Goal: Transaction & Acquisition: Purchase product/service

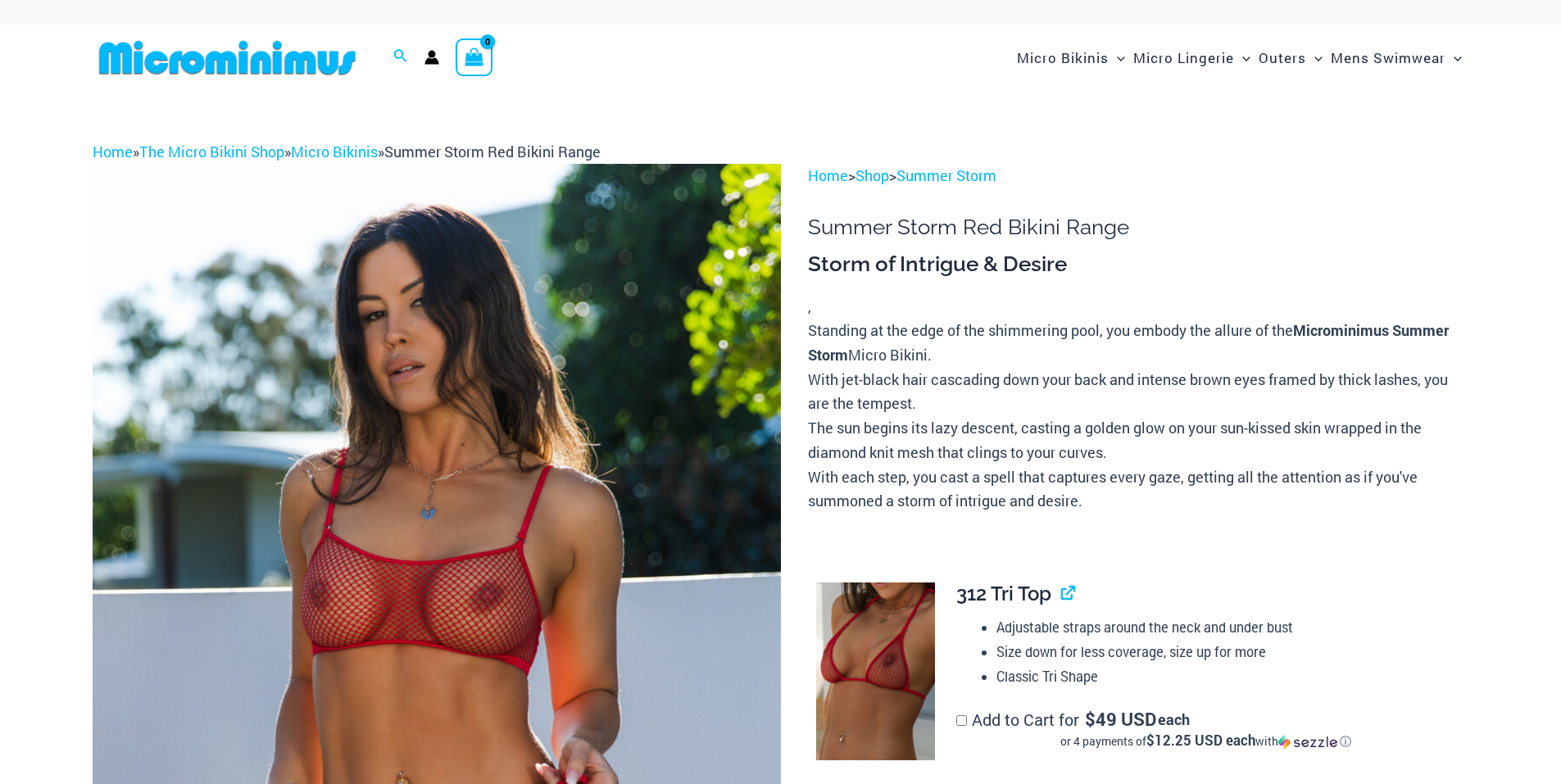
scroll to position [368, 0]
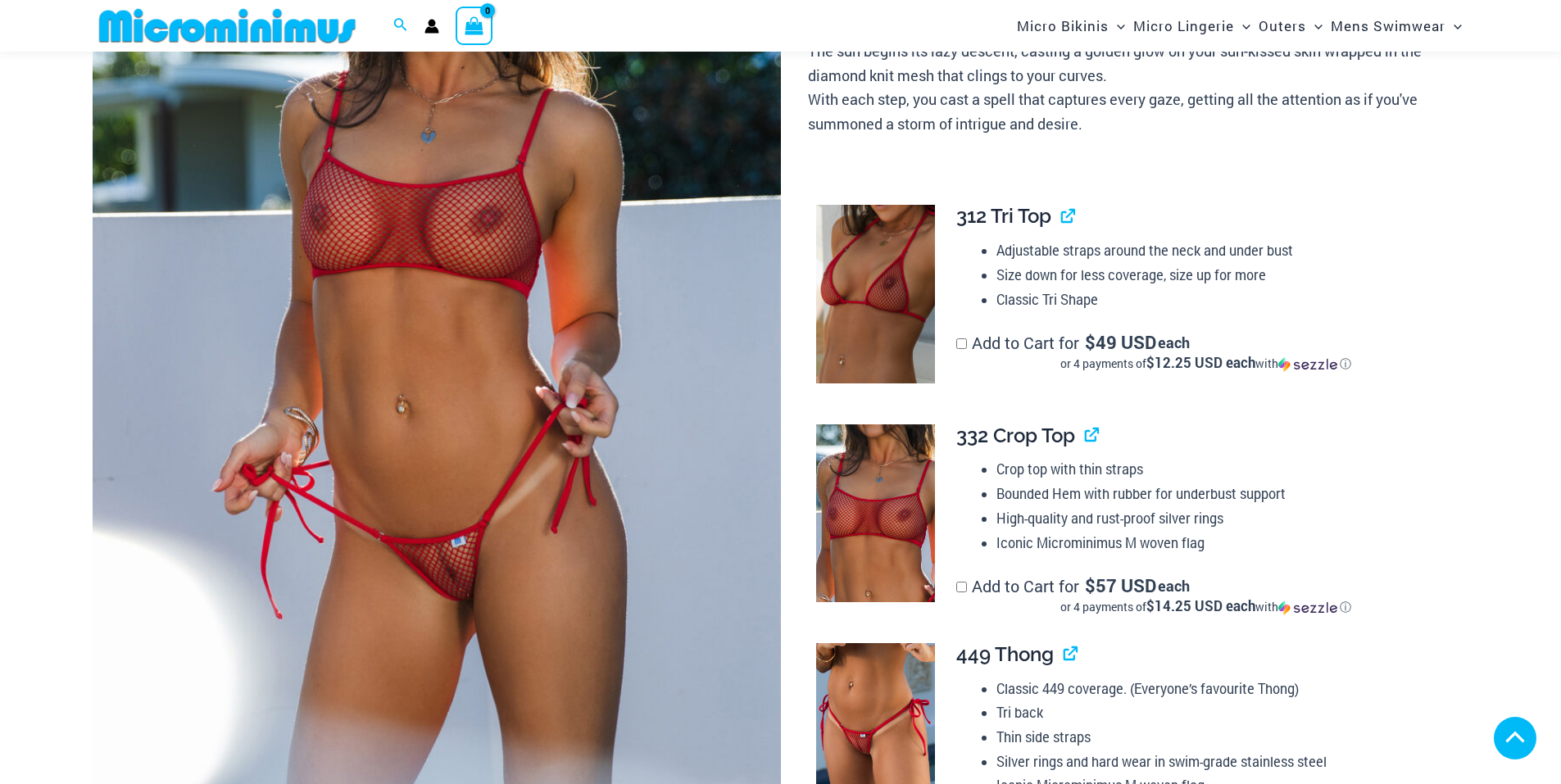
click at [460, 252] on img at bounding box center [437, 303] width 689 height 1032
click at [368, 246] on img at bounding box center [437, 303] width 689 height 1032
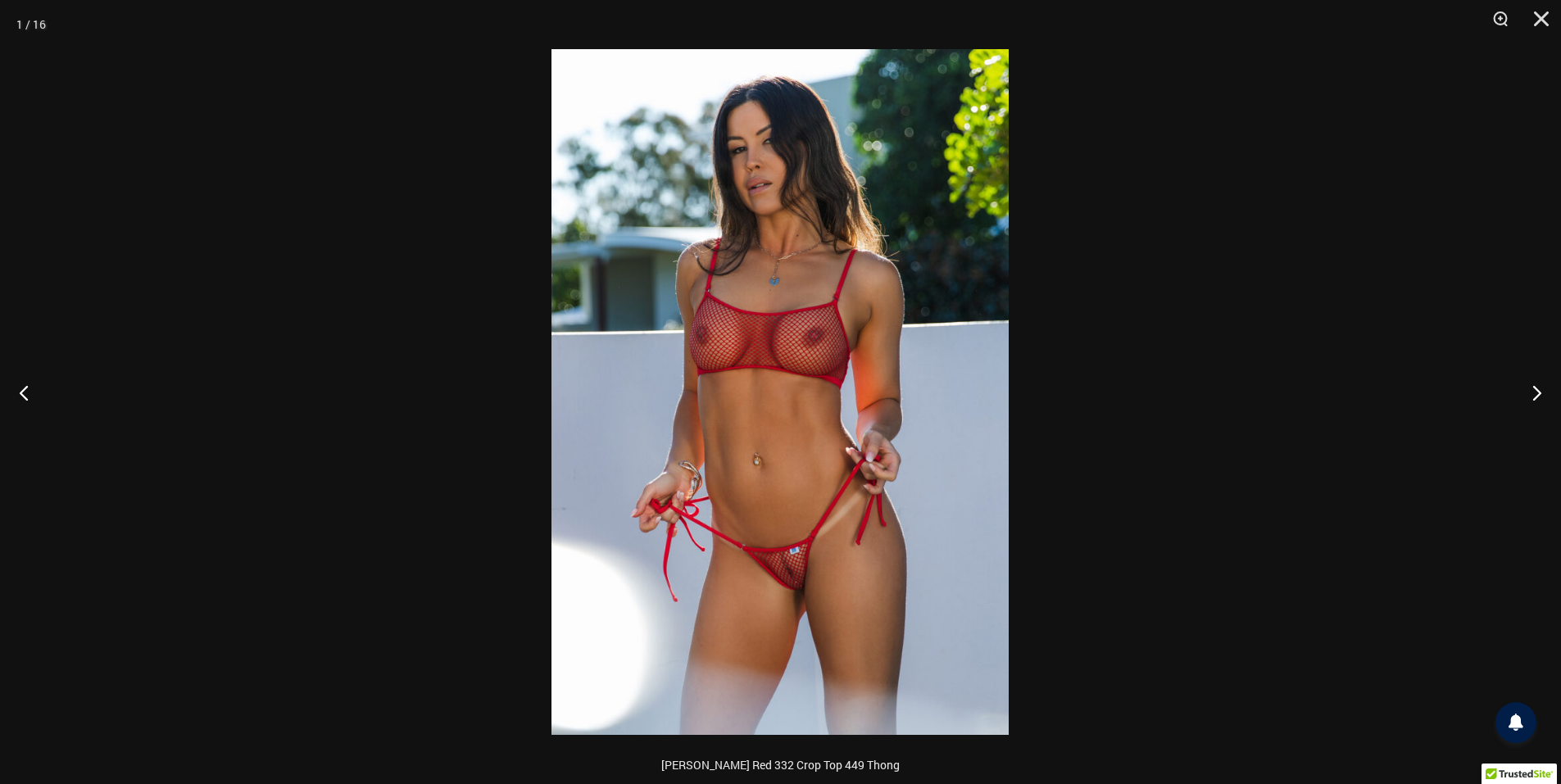
click at [788, 245] on img at bounding box center [780, 392] width 457 height 686
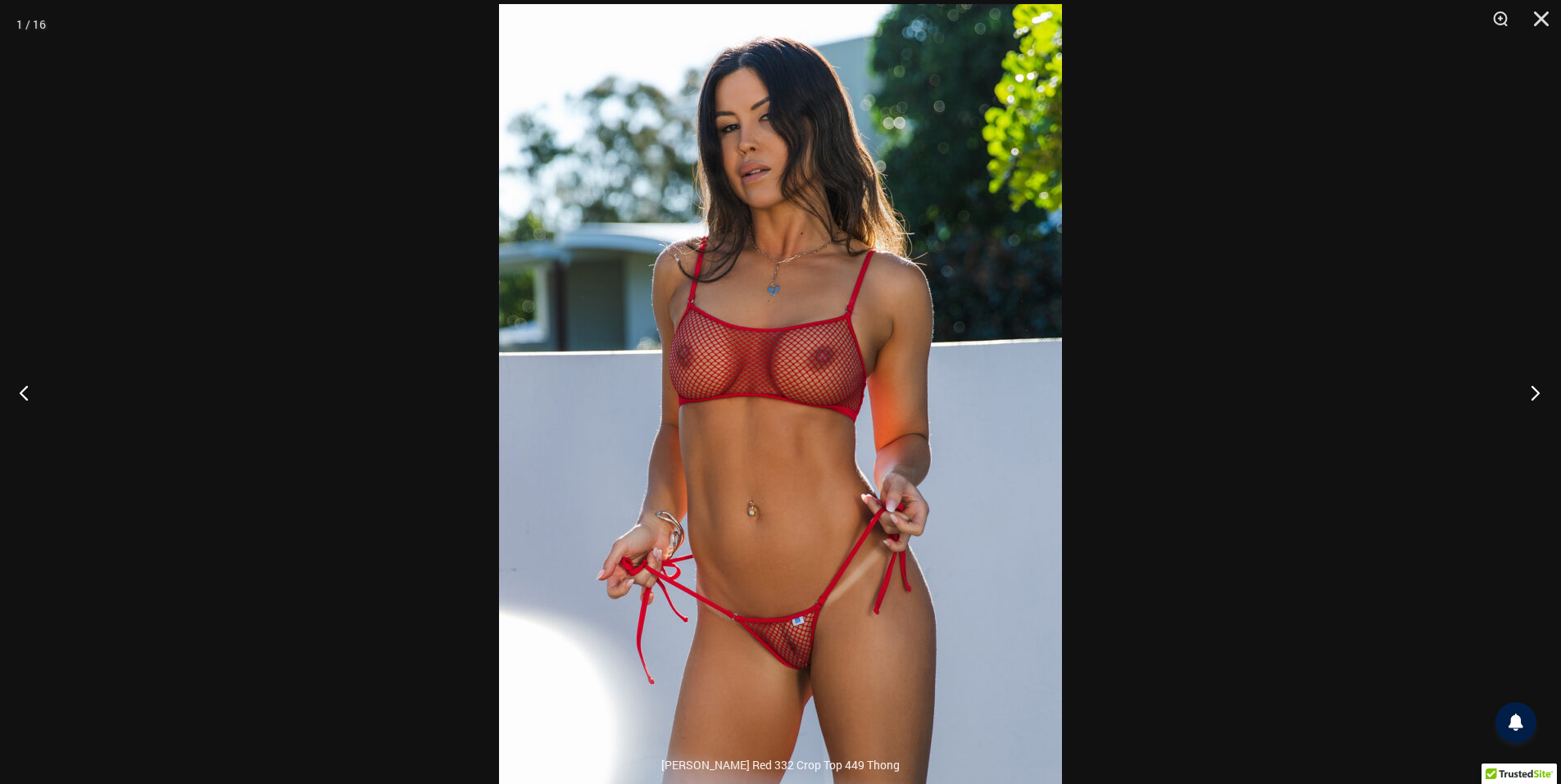
click at [1525, 386] on button "Next" at bounding box center [1530, 393] width 61 height 82
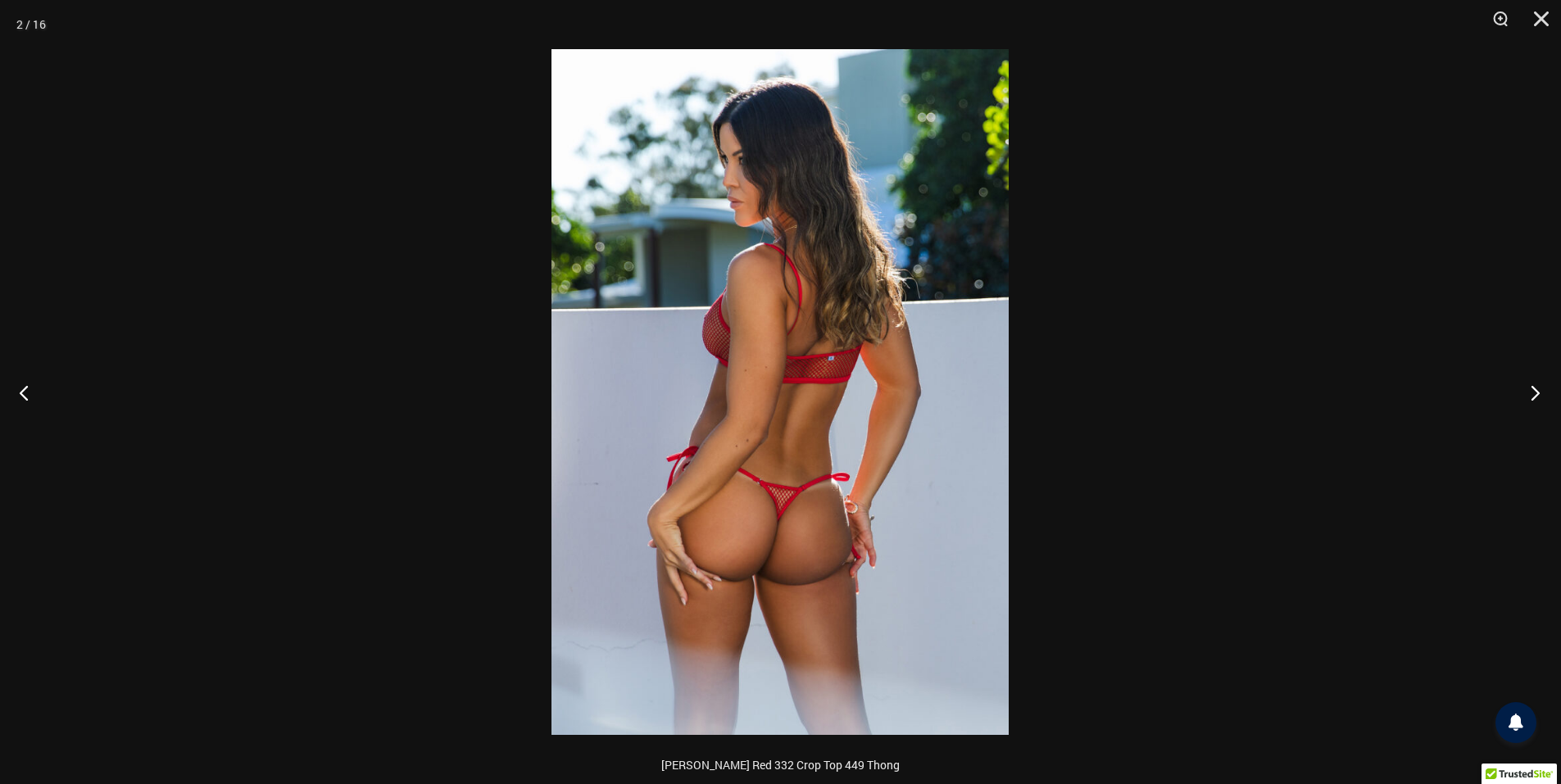
click at [1525, 386] on button "Next" at bounding box center [1530, 393] width 61 height 82
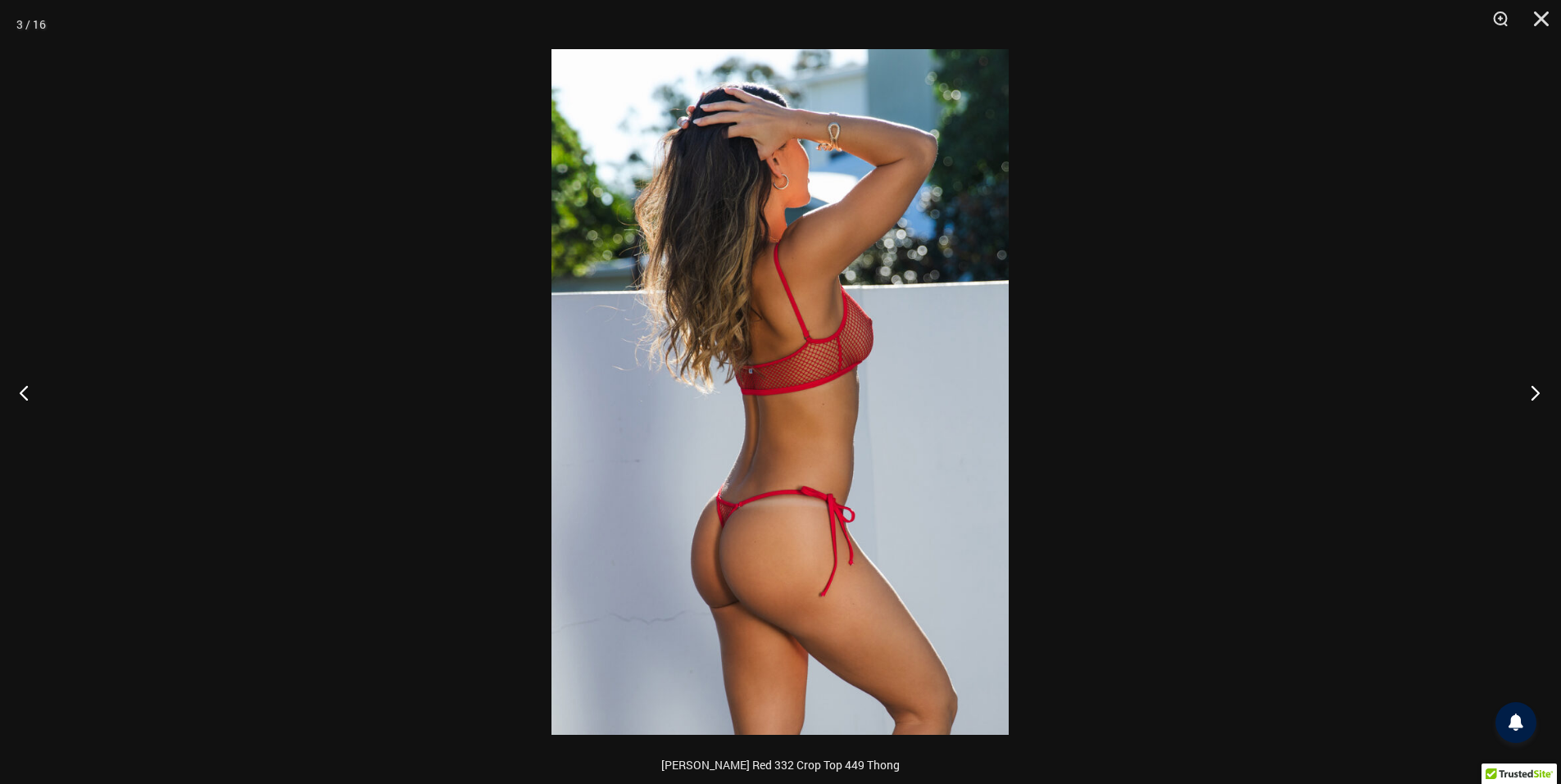
click at [1525, 386] on button "Next" at bounding box center [1530, 393] width 61 height 82
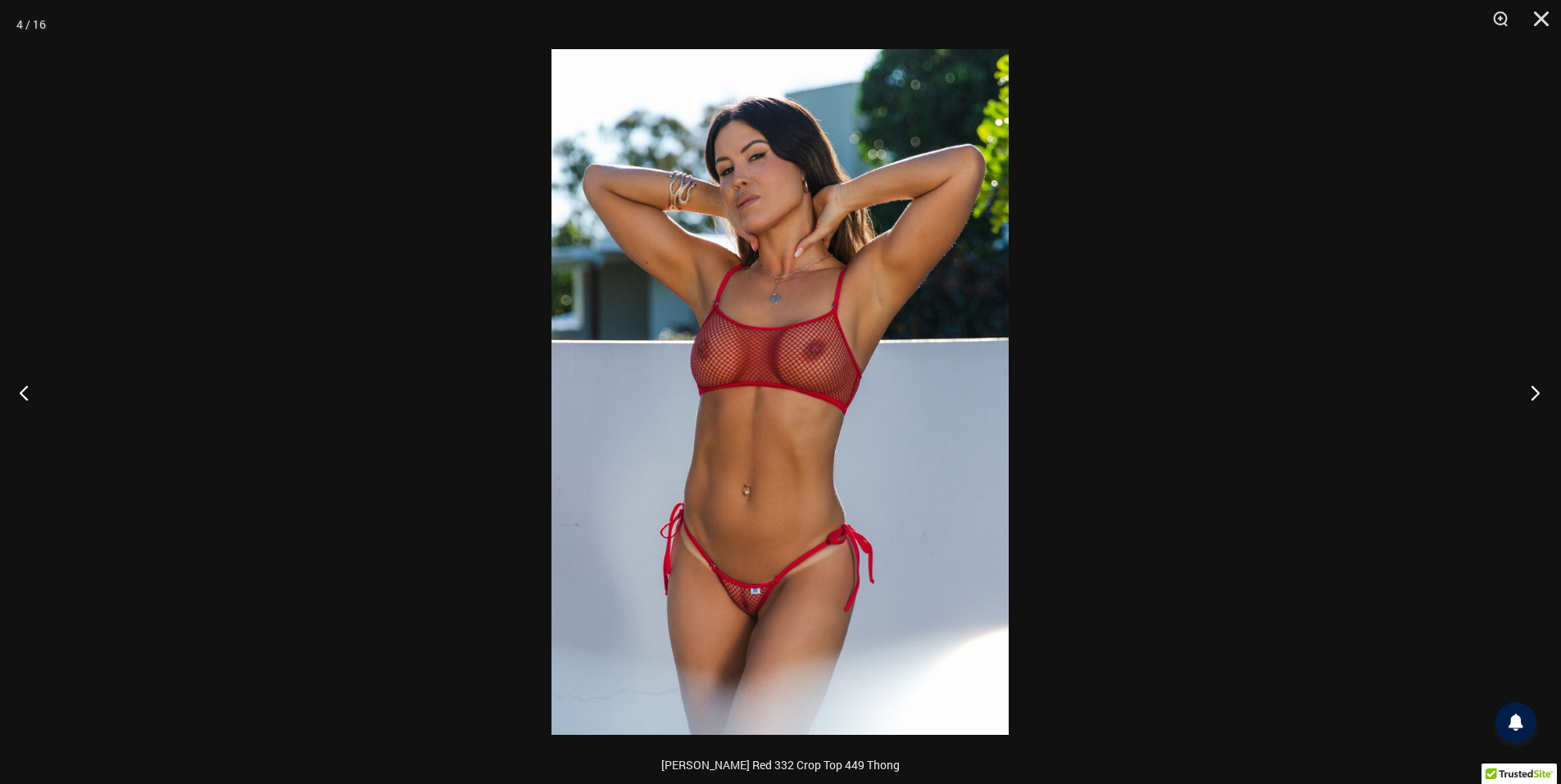
click at [1534, 393] on button "Next" at bounding box center [1530, 393] width 61 height 82
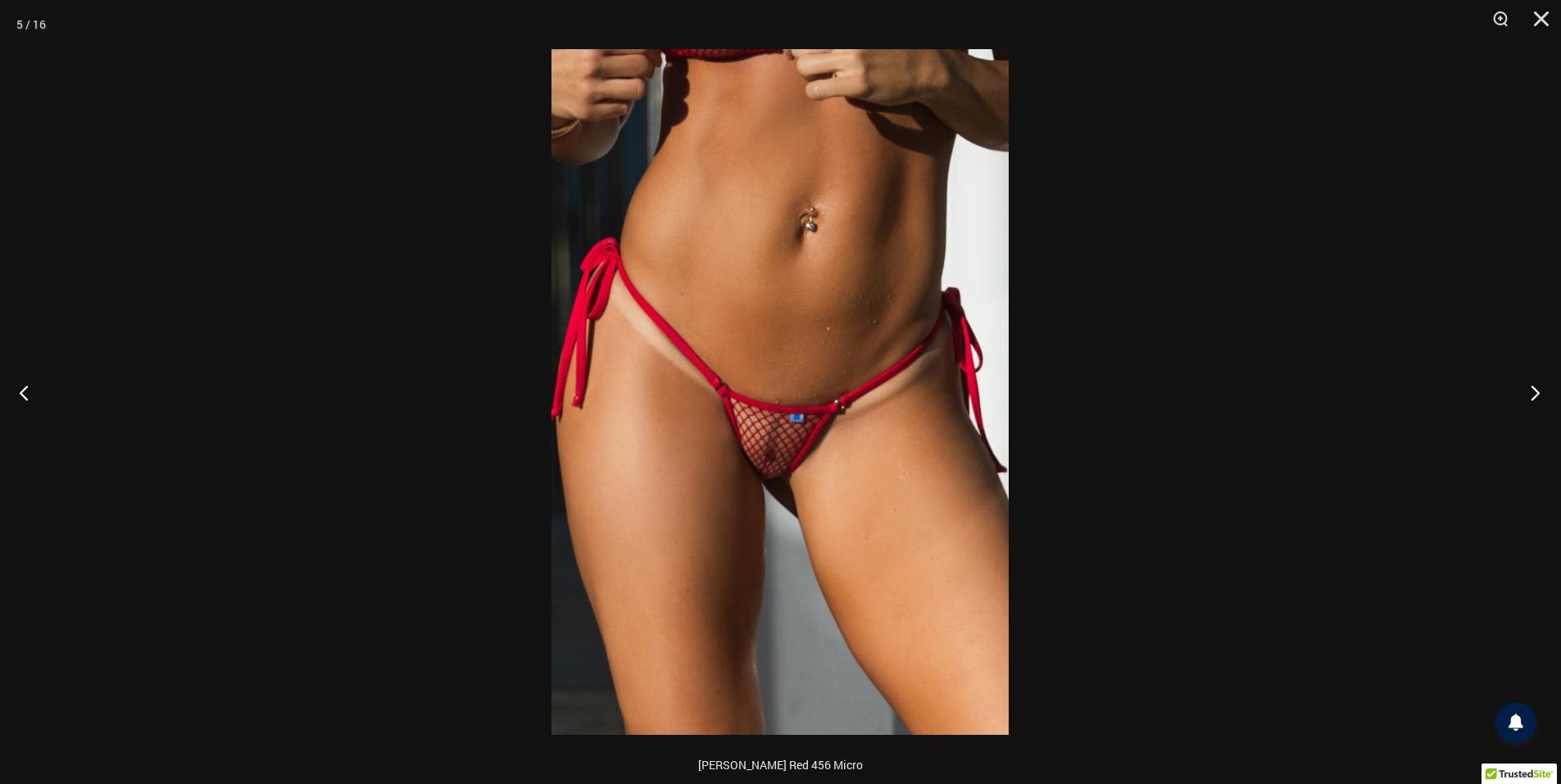
click at [1533, 392] on button "Next" at bounding box center [1530, 393] width 61 height 82
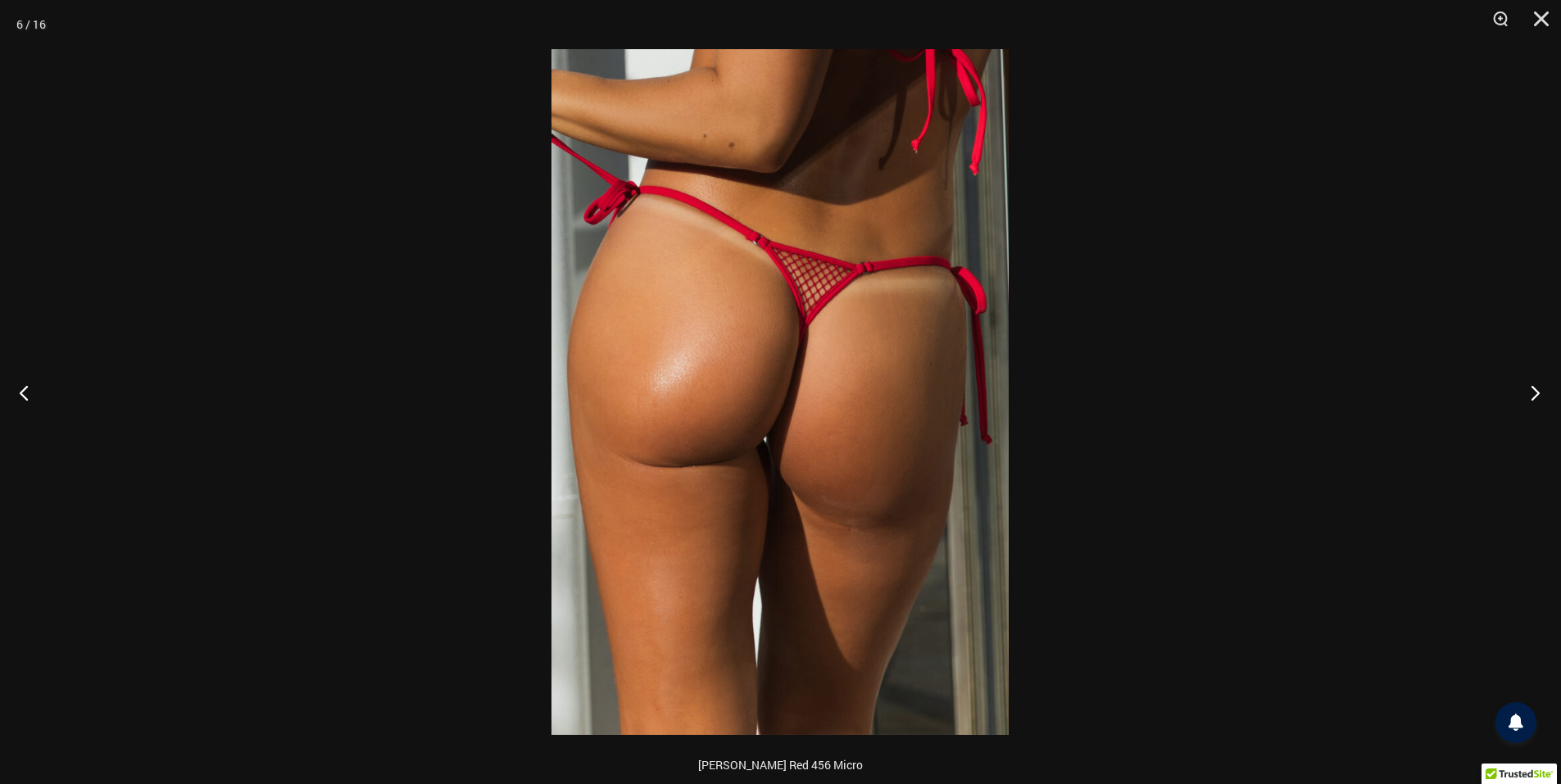
click at [1533, 392] on button "Next" at bounding box center [1530, 393] width 61 height 82
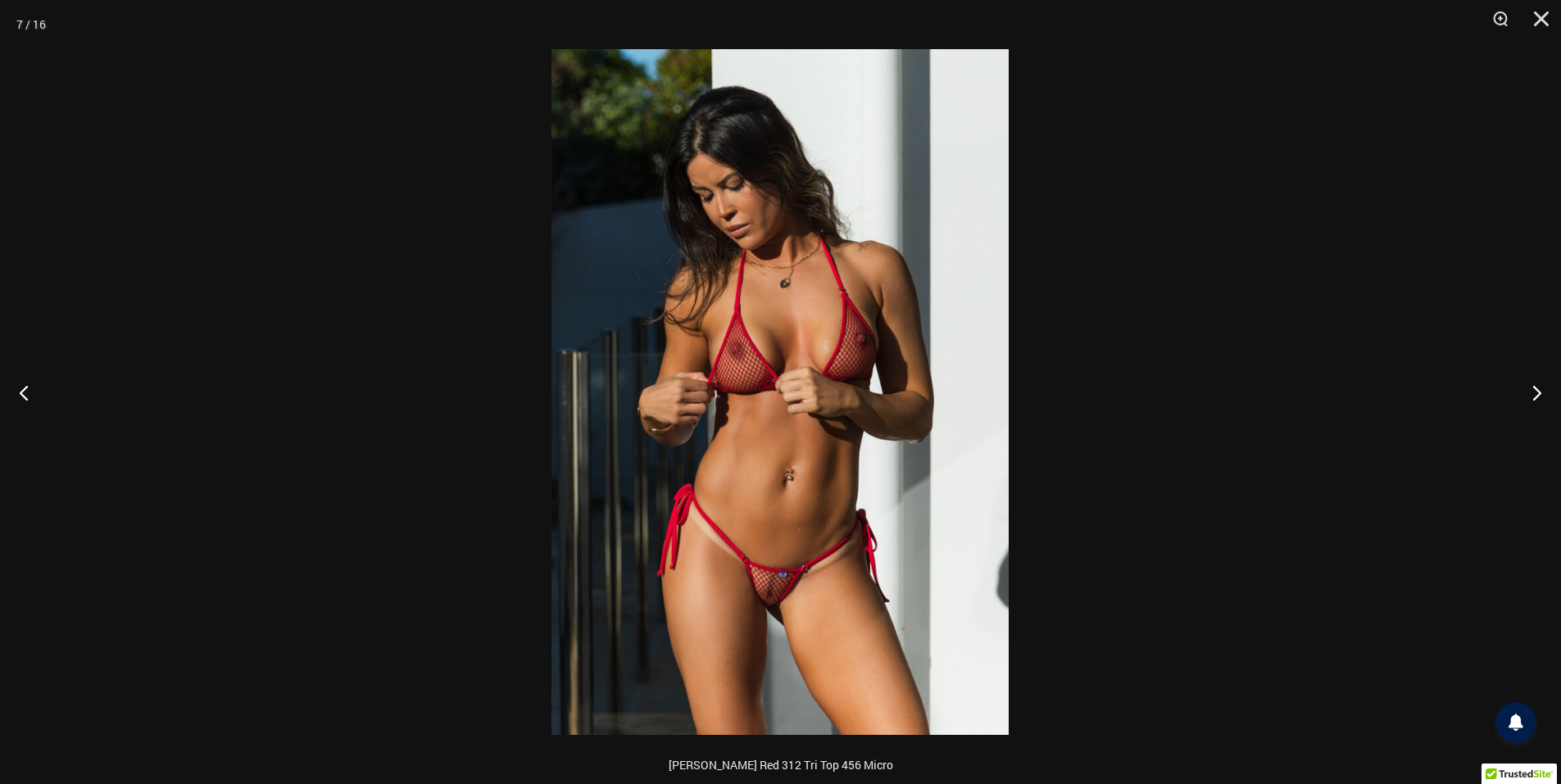
click at [752, 308] on img at bounding box center [780, 392] width 457 height 686
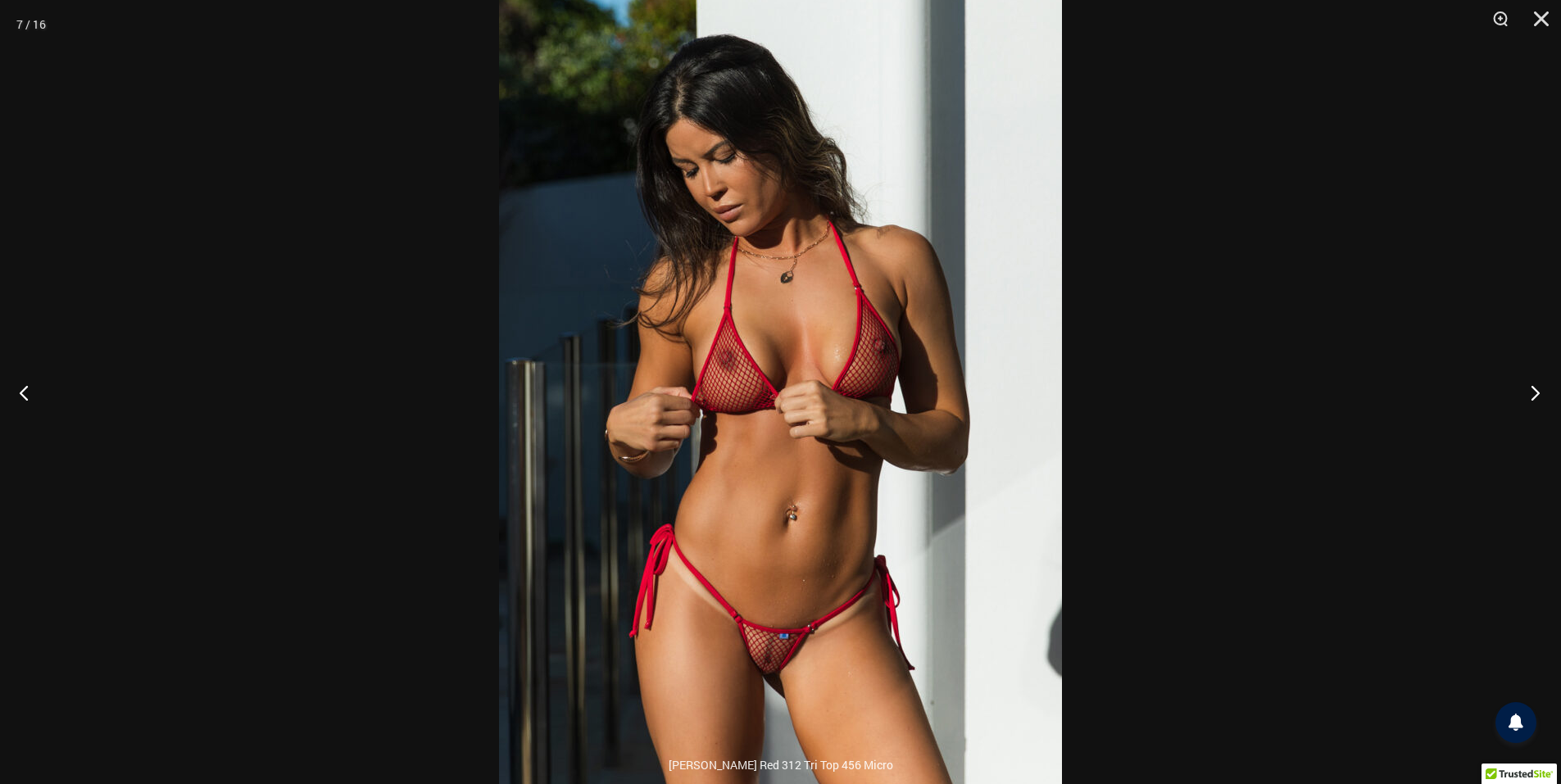
click at [1533, 393] on button "Next" at bounding box center [1530, 393] width 61 height 82
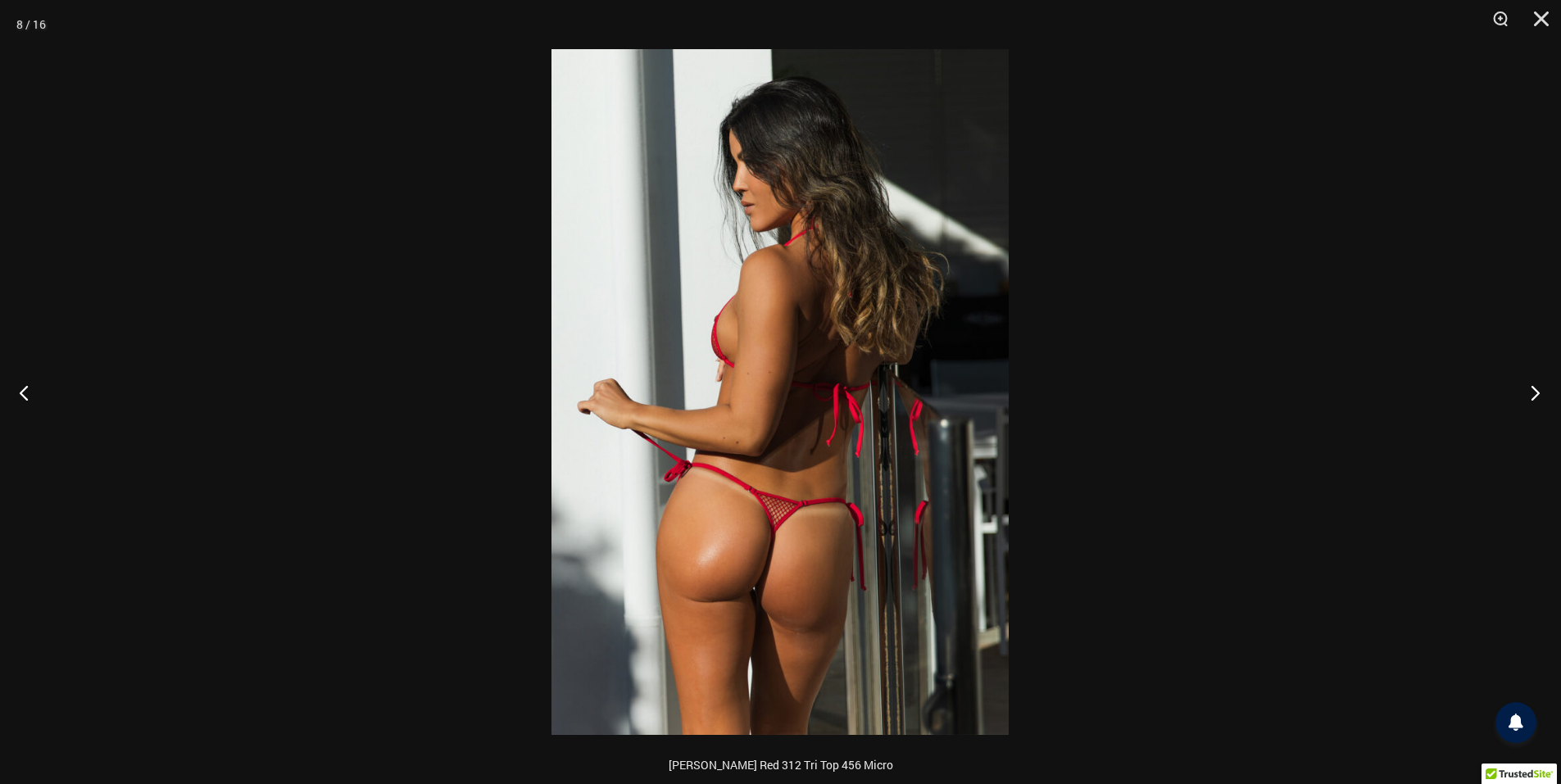
click at [1533, 393] on button "Next" at bounding box center [1530, 393] width 61 height 82
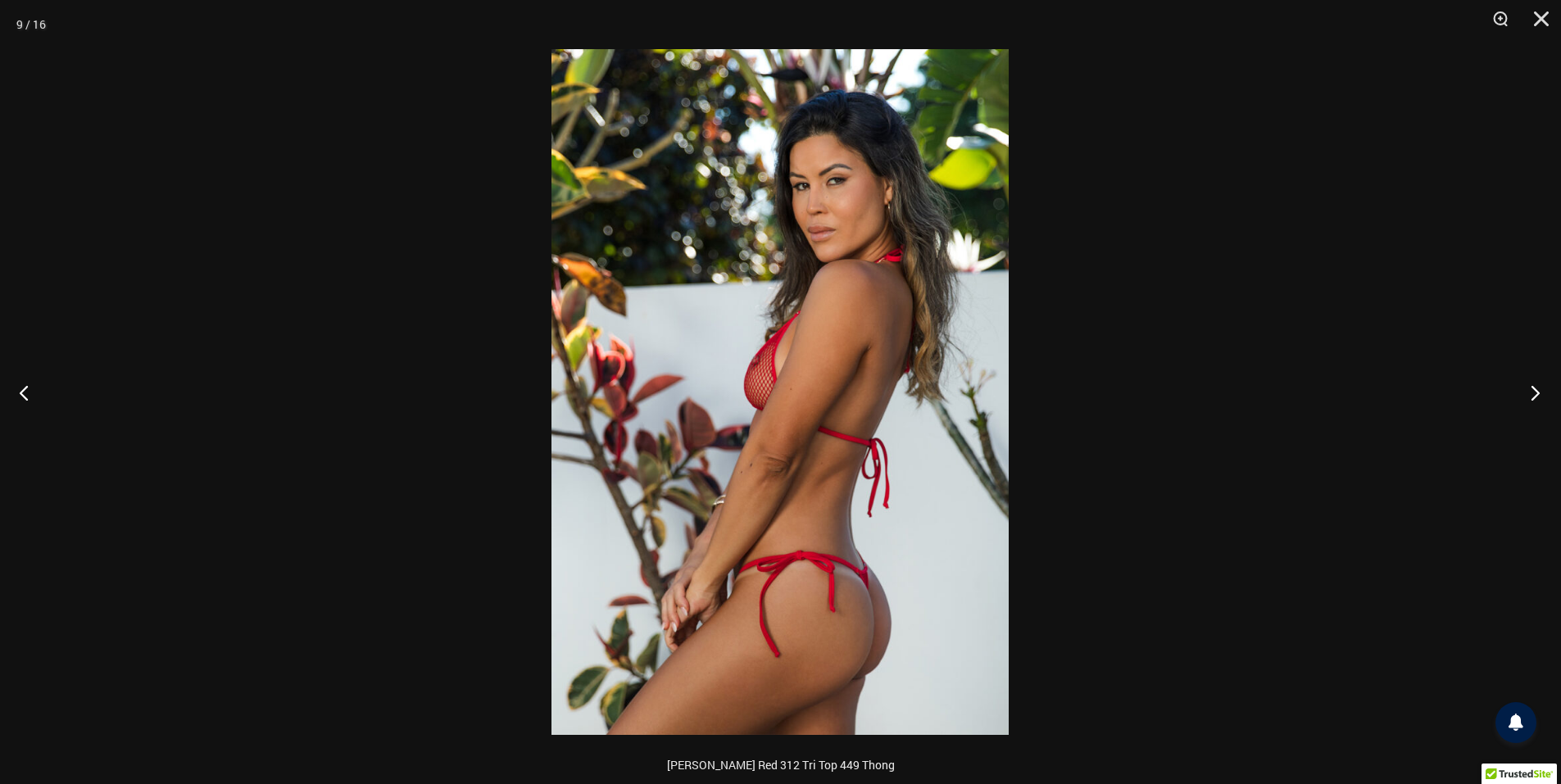
click at [1528, 393] on button "Next" at bounding box center [1530, 393] width 61 height 82
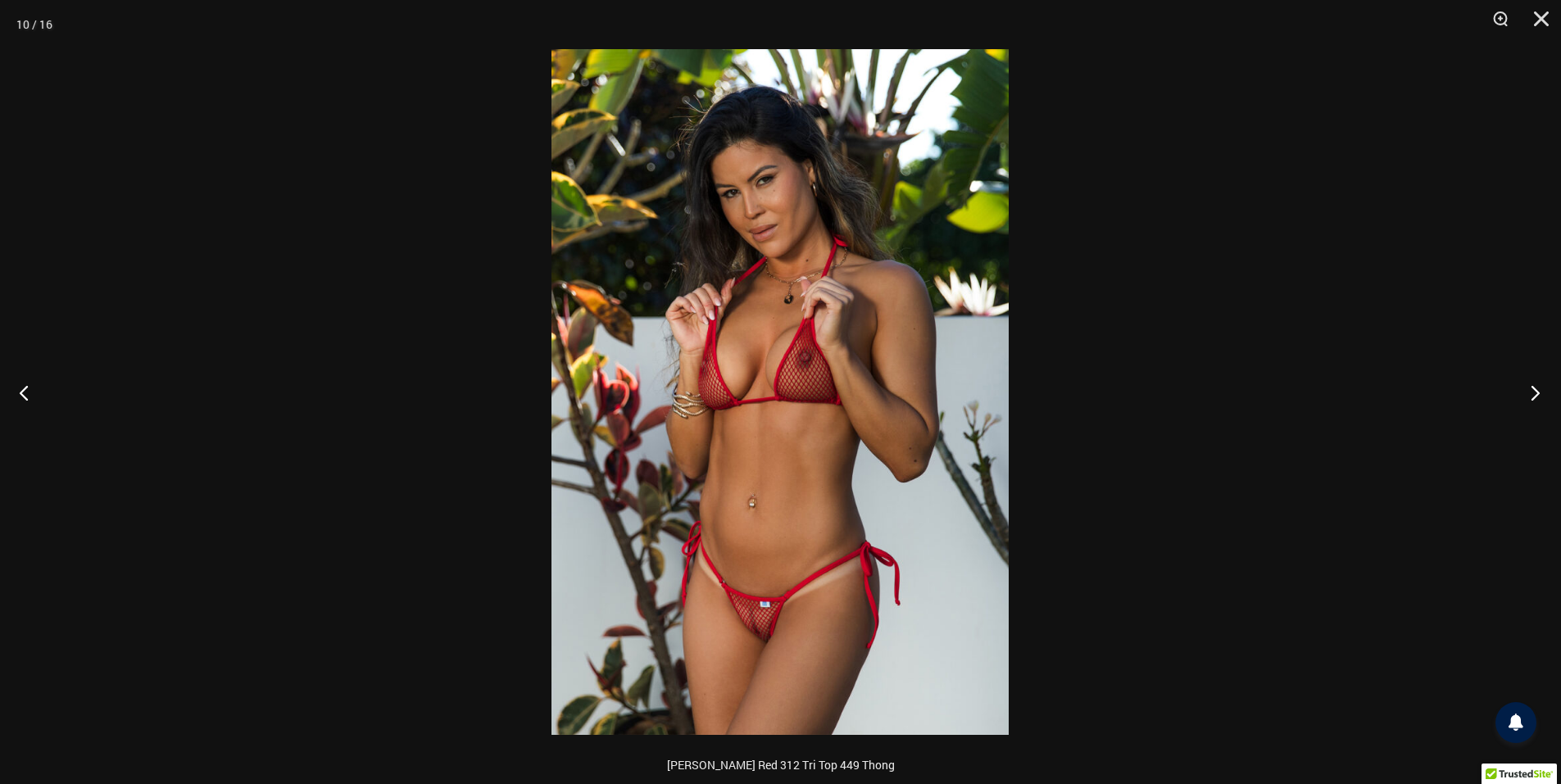
click at [1528, 393] on button "Next" at bounding box center [1530, 393] width 61 height 82
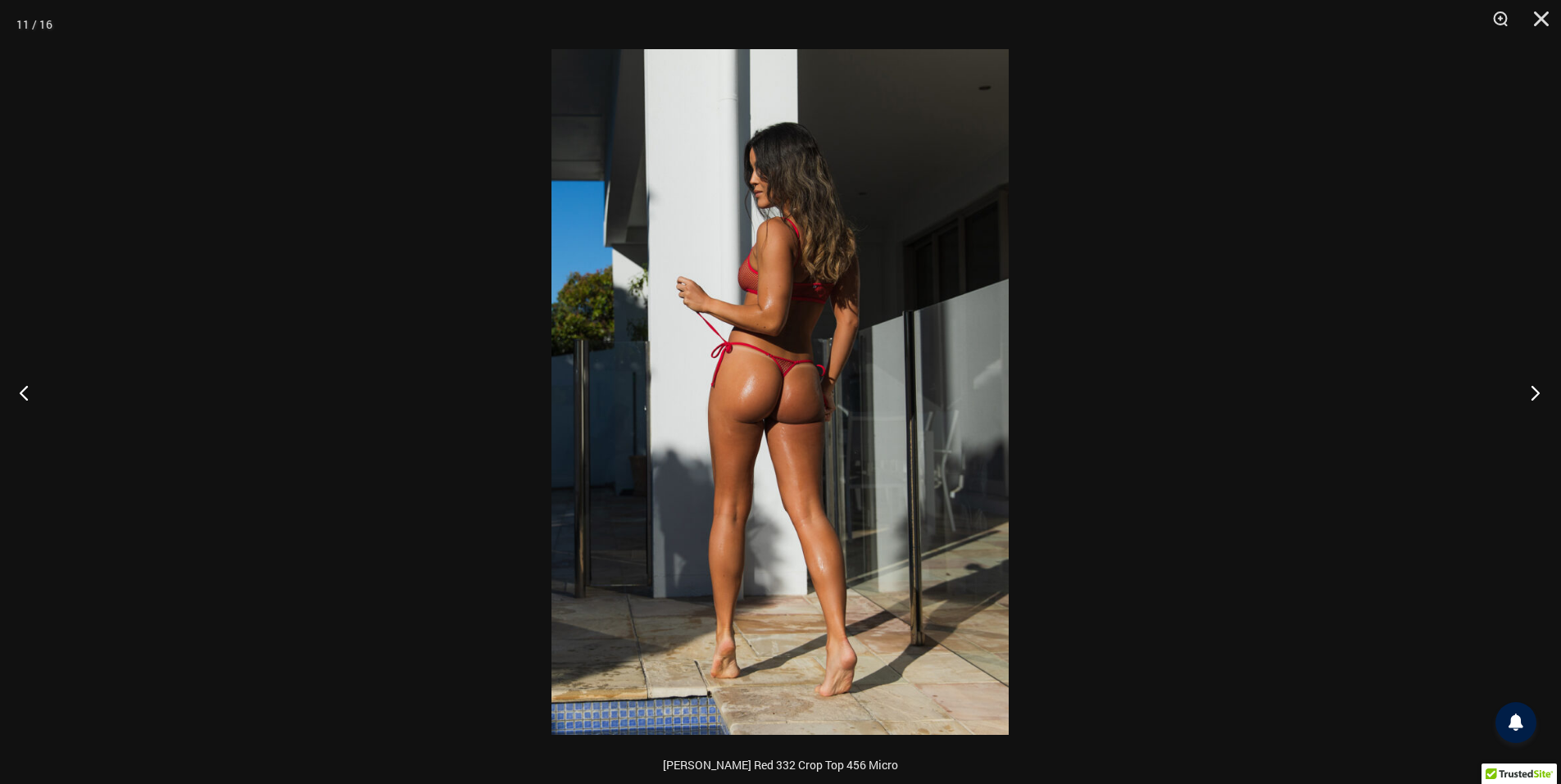
click at [1528, 393] on button "Next" at bounding box center [1530, 393] width 61 height 82
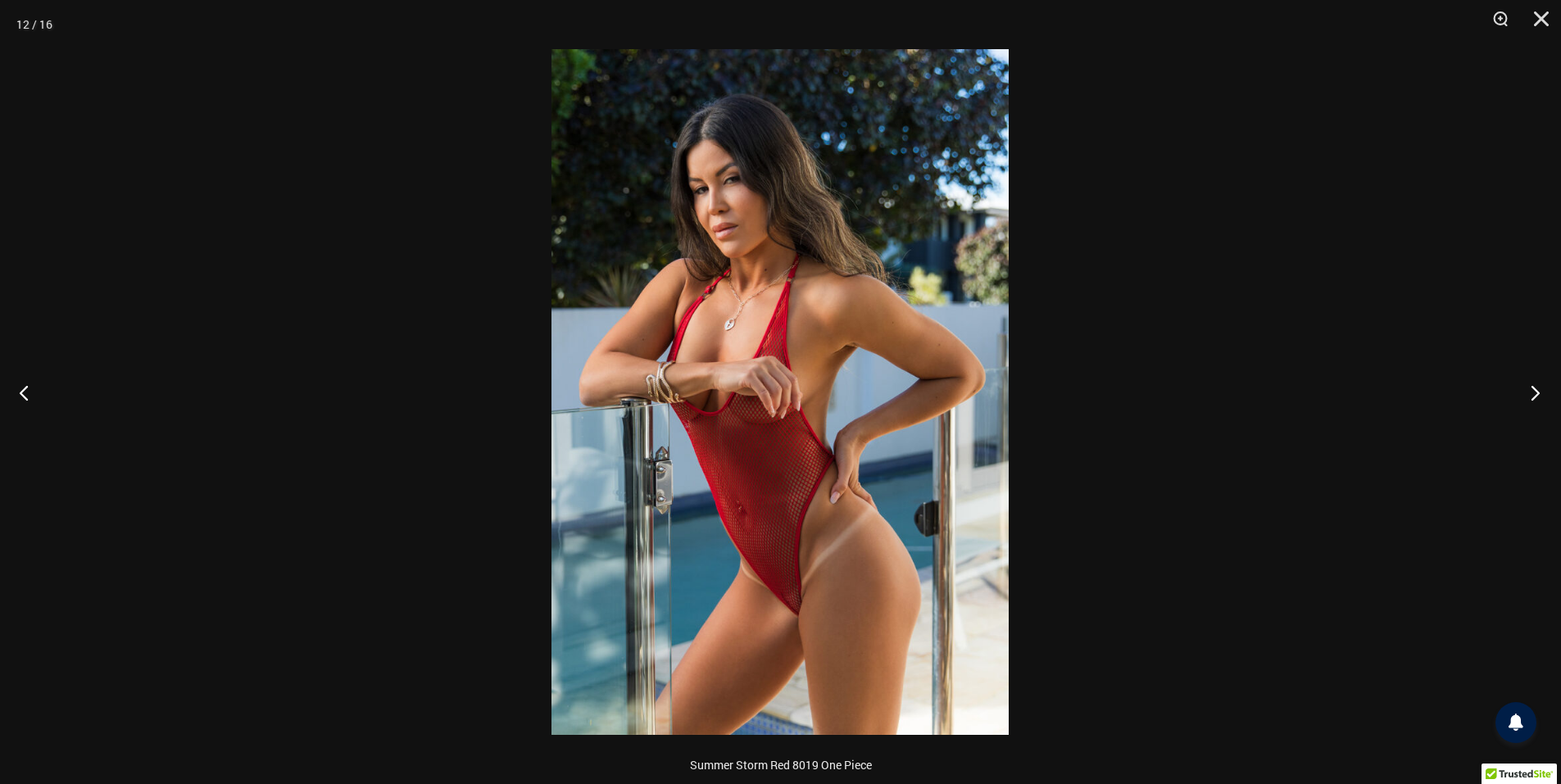
click at [1528, 393] on button "Next" at bounding box center [1530, 393] width 61 height 82
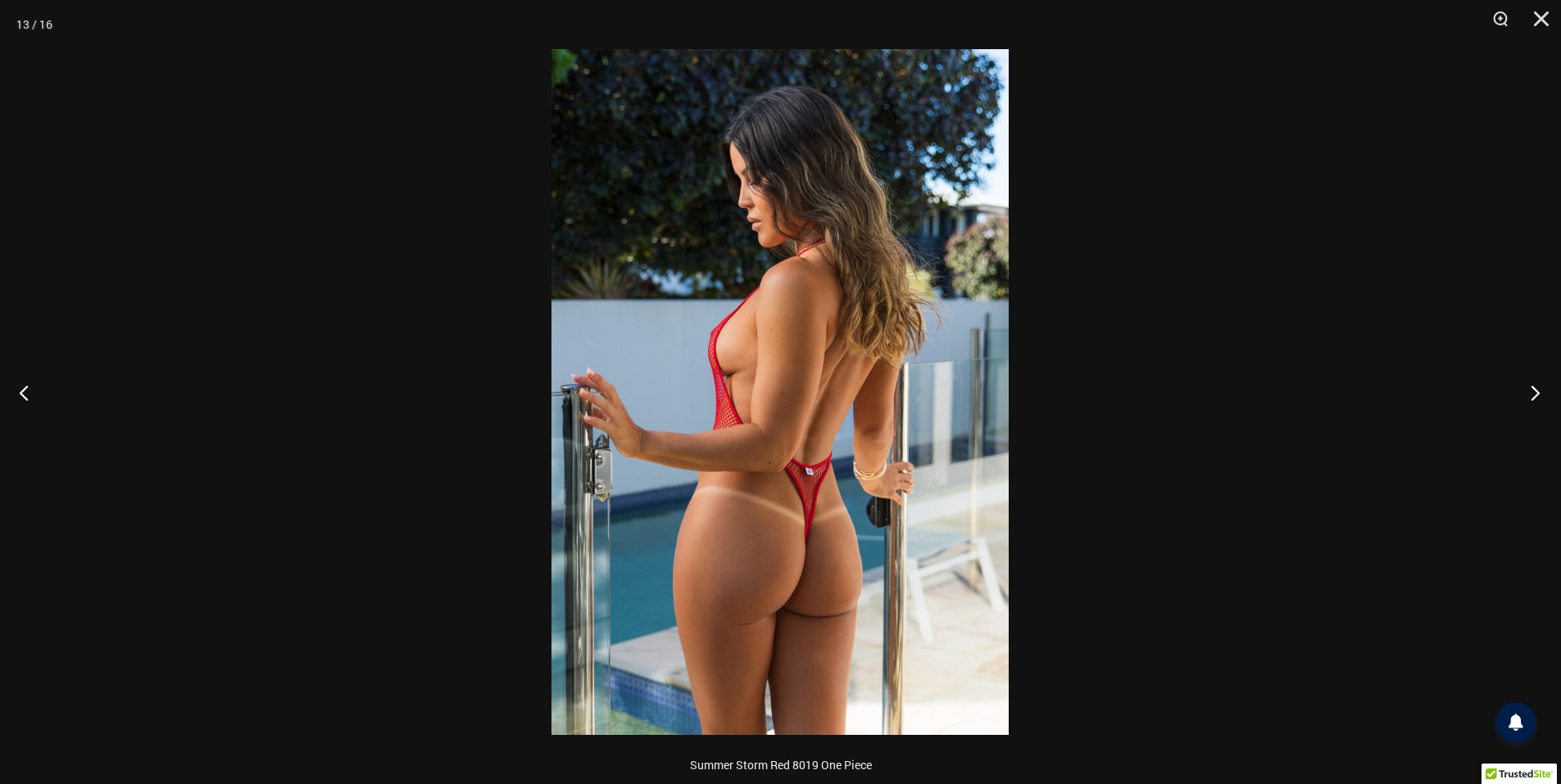
click at [1528, 393] on button "Next" at bounding box center [1530, 393] width 61 height 82
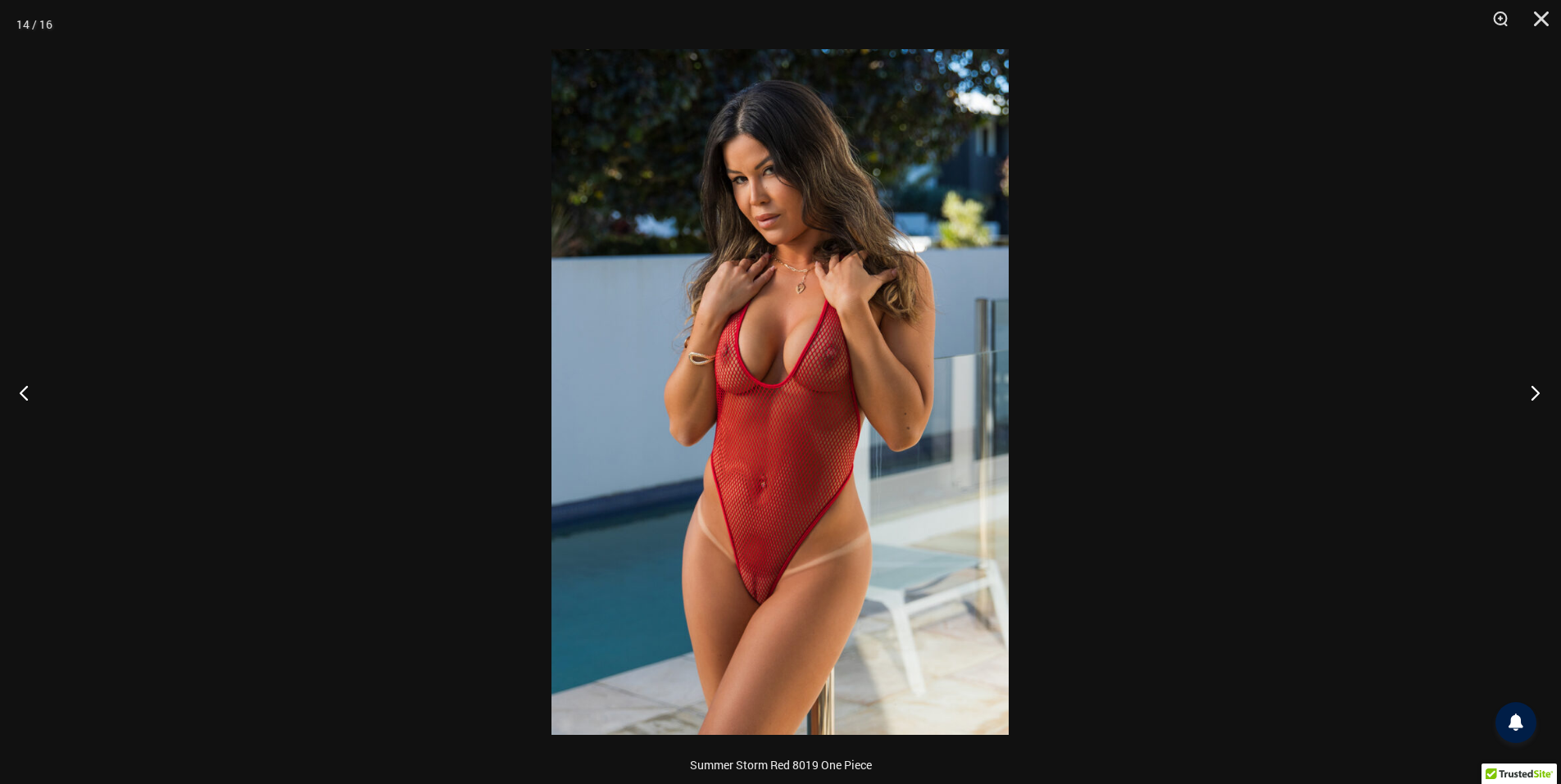
click at [1538, 384] on button "Next" at bounding box center [1530, 393] width 61 height 82
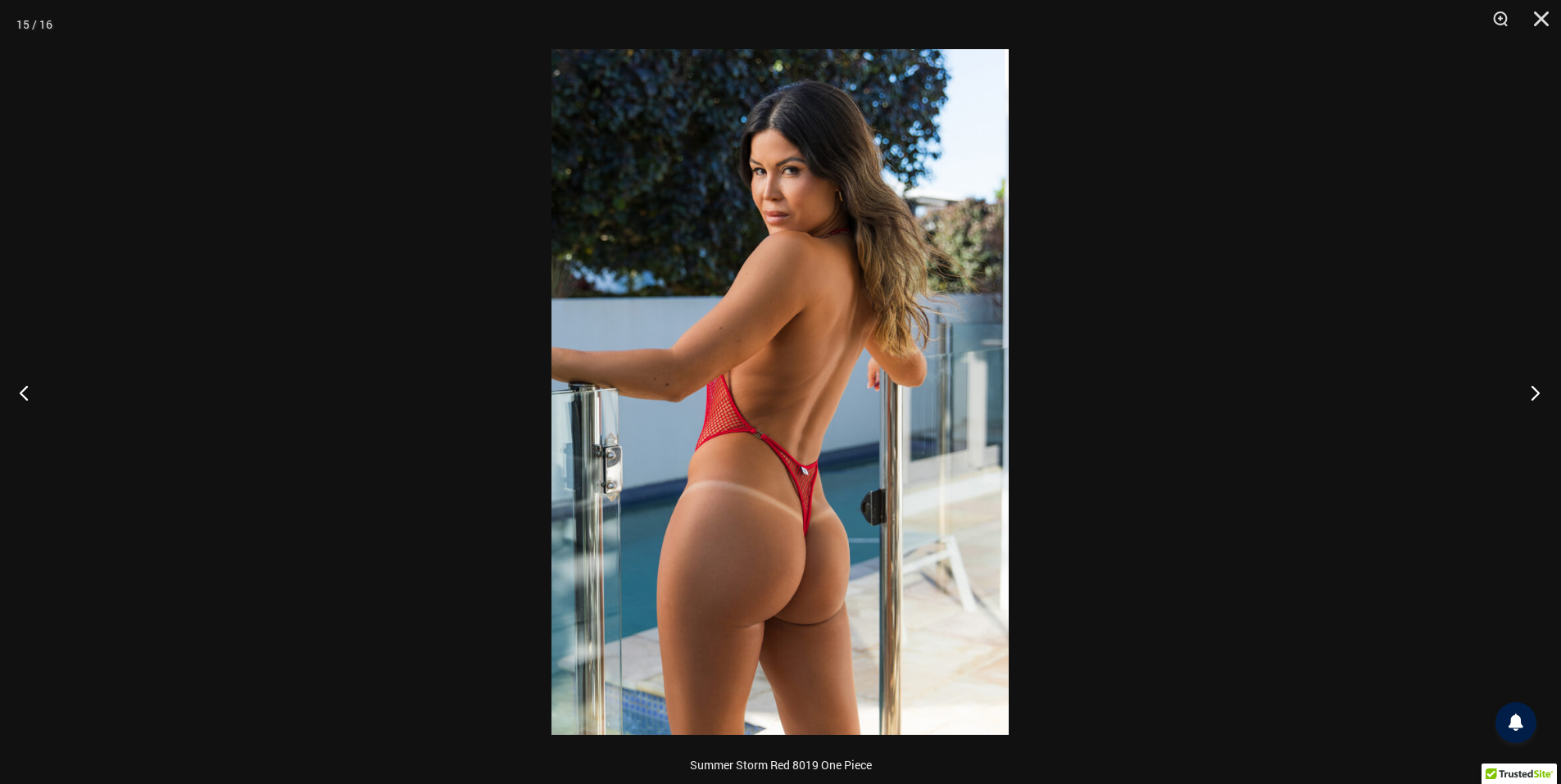
click at [1534, 386] on button "Next" at bounding box center [1530, 393] width 61 height 82
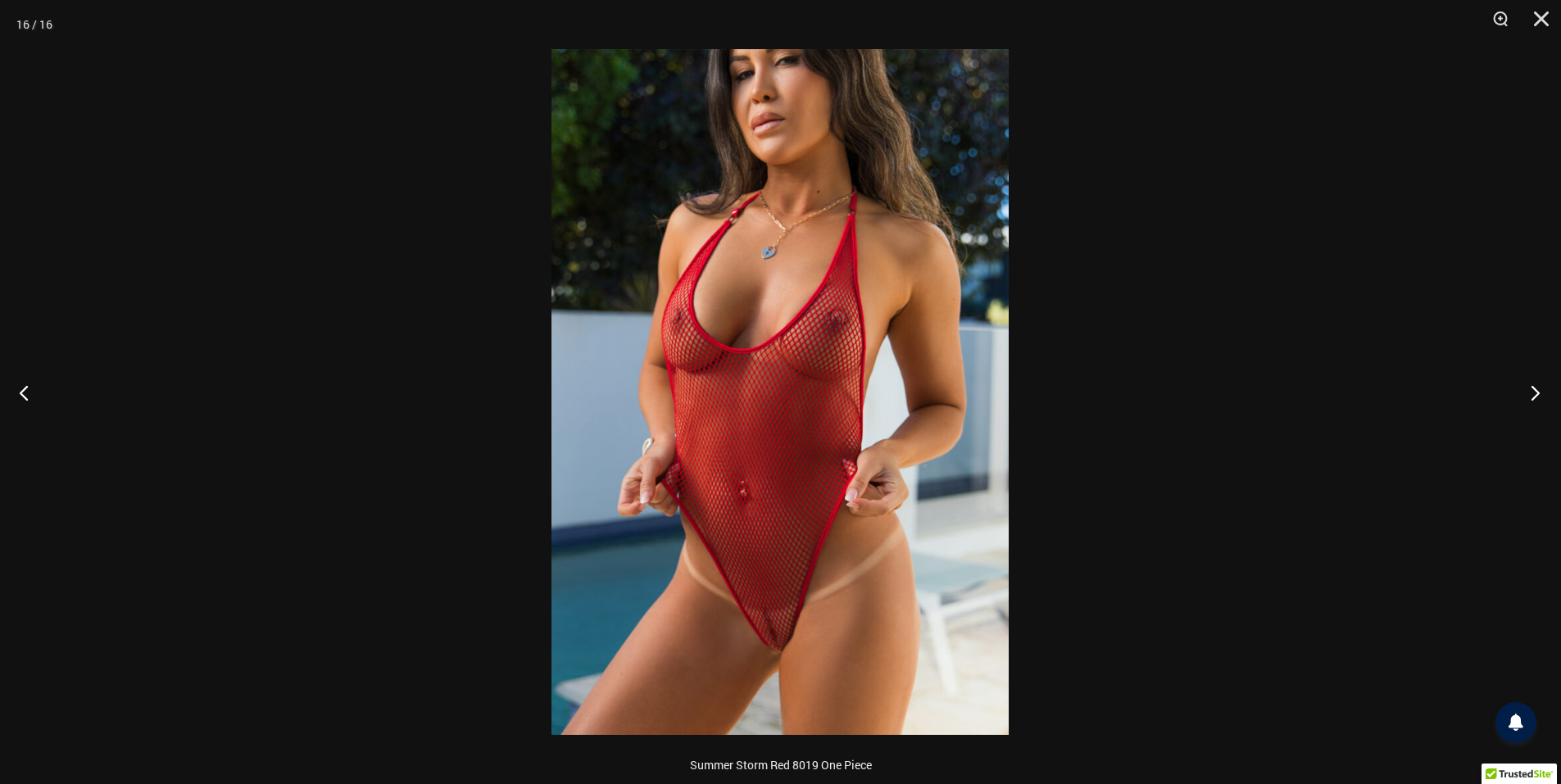
click at [1534, 386] on button "Next" at bounding box center [1530, 393] width 61 height 82
